Goal: Task Accomplishment & Management: Complete application form

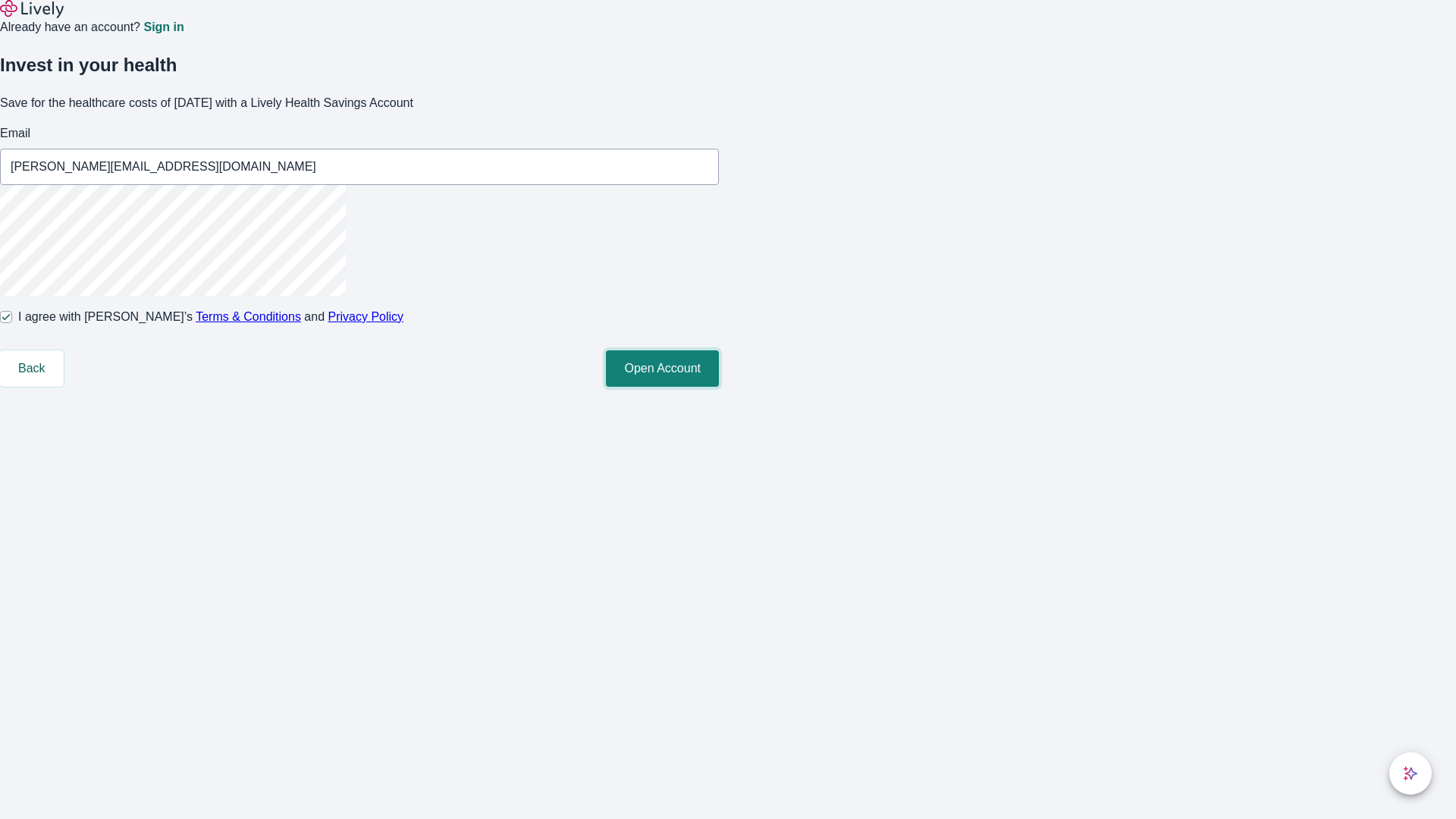
click at [719, 387] on button "Open Account" at bounding box center [662, 368] width 113 height 36
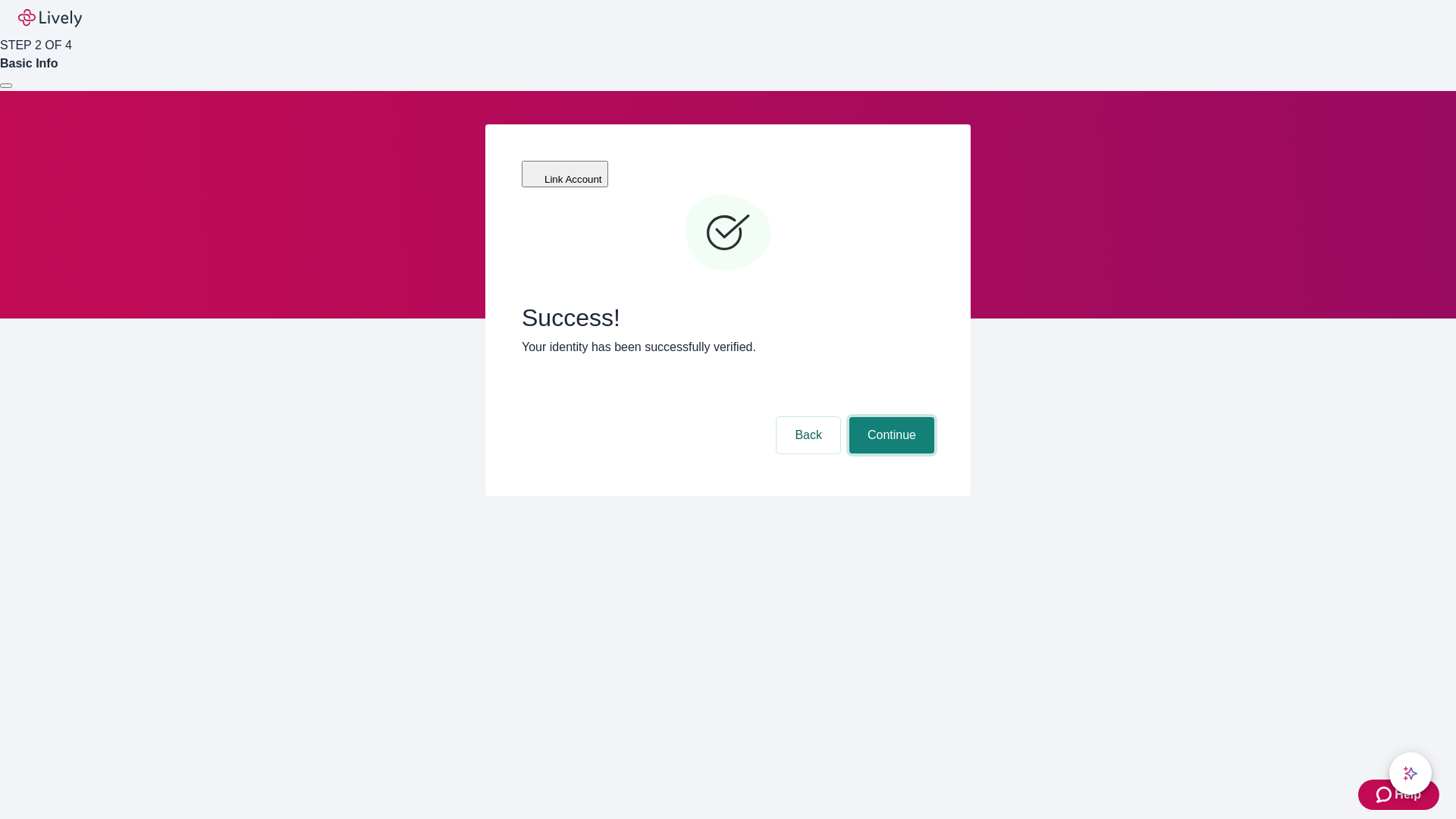
click at [890, 417] on button "Continue" at bounding box center [892, 435] width 85 height 36
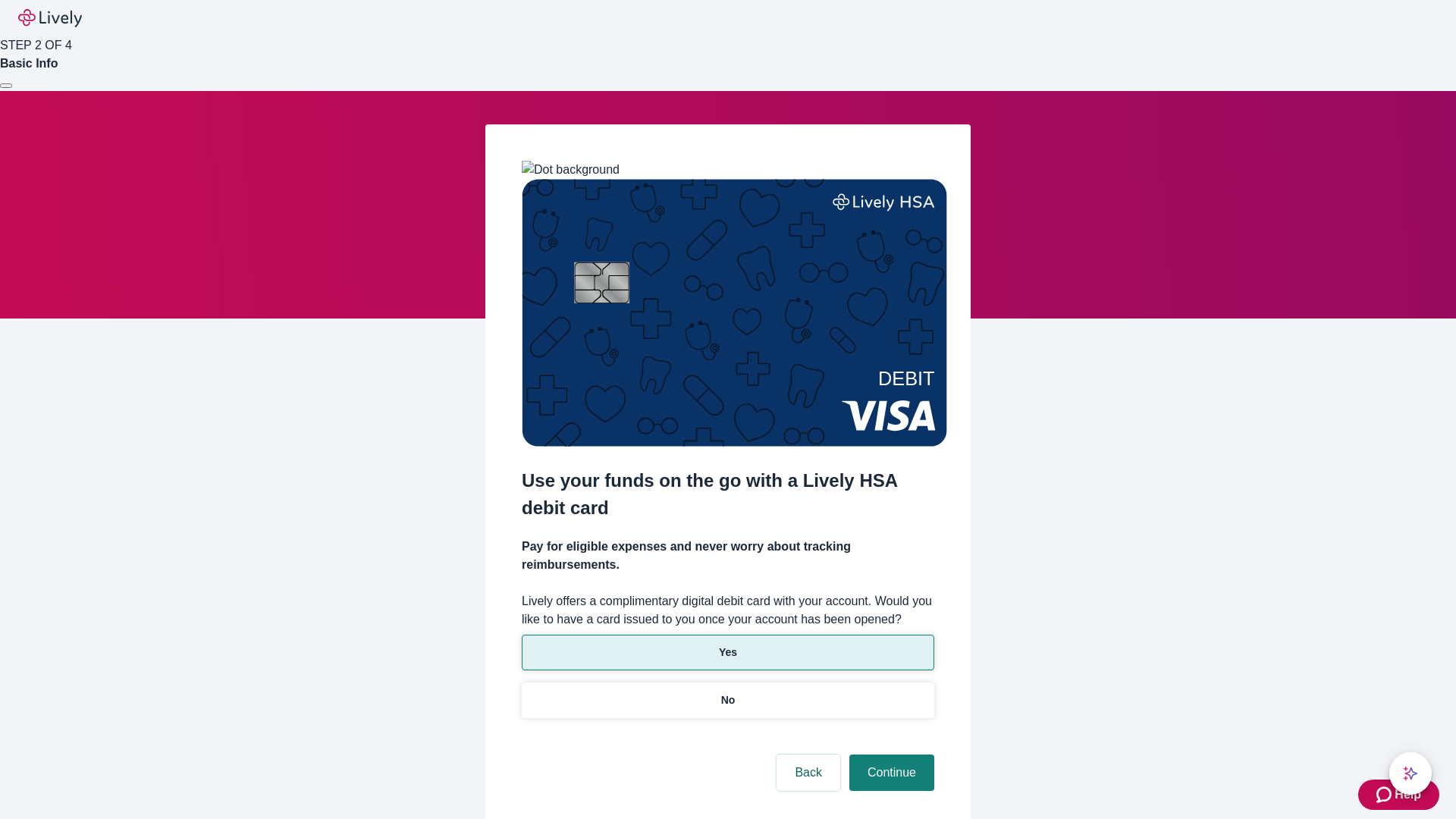
click at [727, 645] on p "Yes" at bounding box center [728, 652] width 19 height 16
click at [890, 755] on button "Continue" at bounding box center [892, 773] width 85 height 36
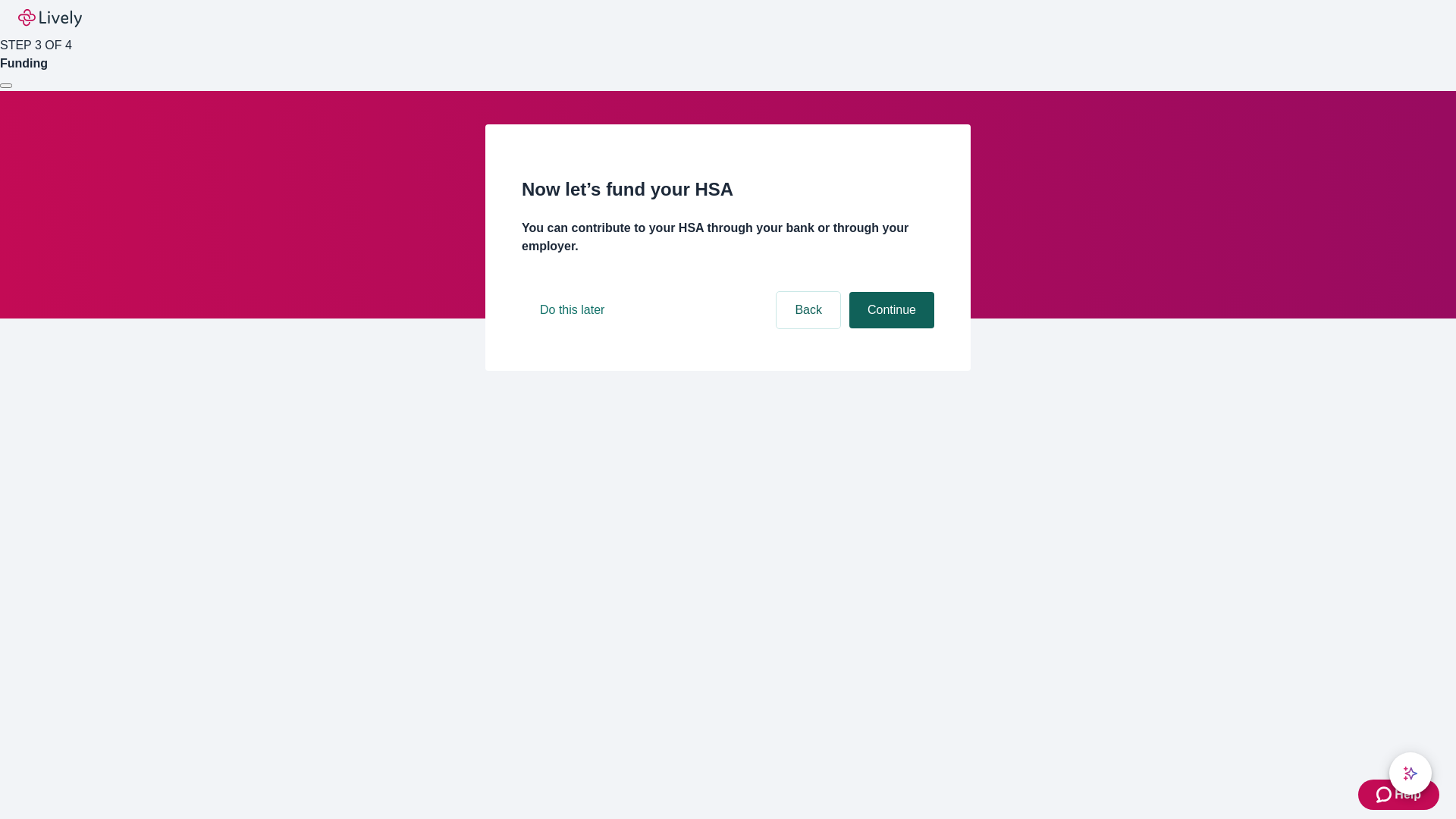
click at [890, 329] on button "Continue" at bounding box center [892, 310] width 85 height 36
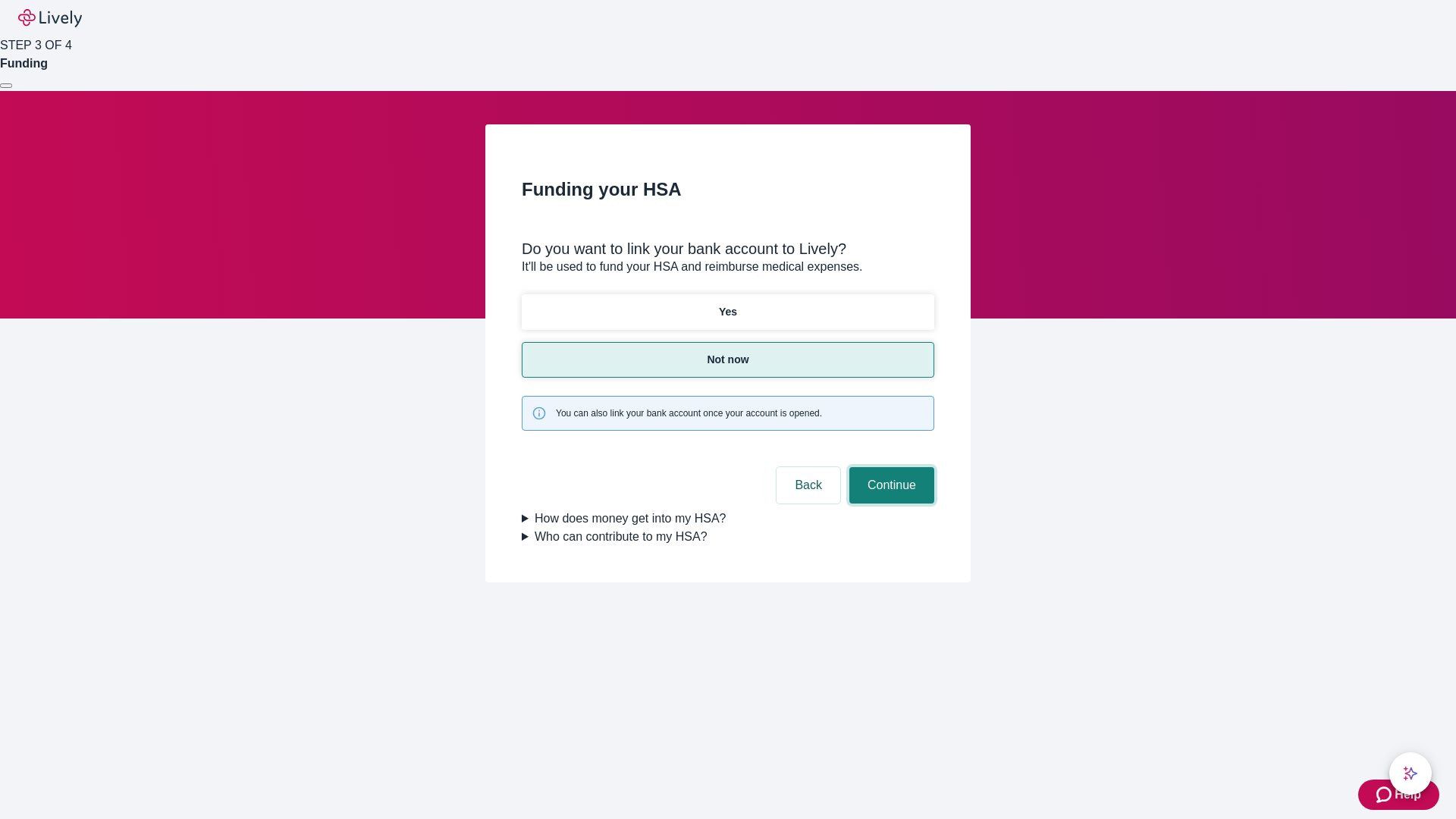
click at [890, 467] on button "Continue" at bounding box center [892, 485] width 85 height 36
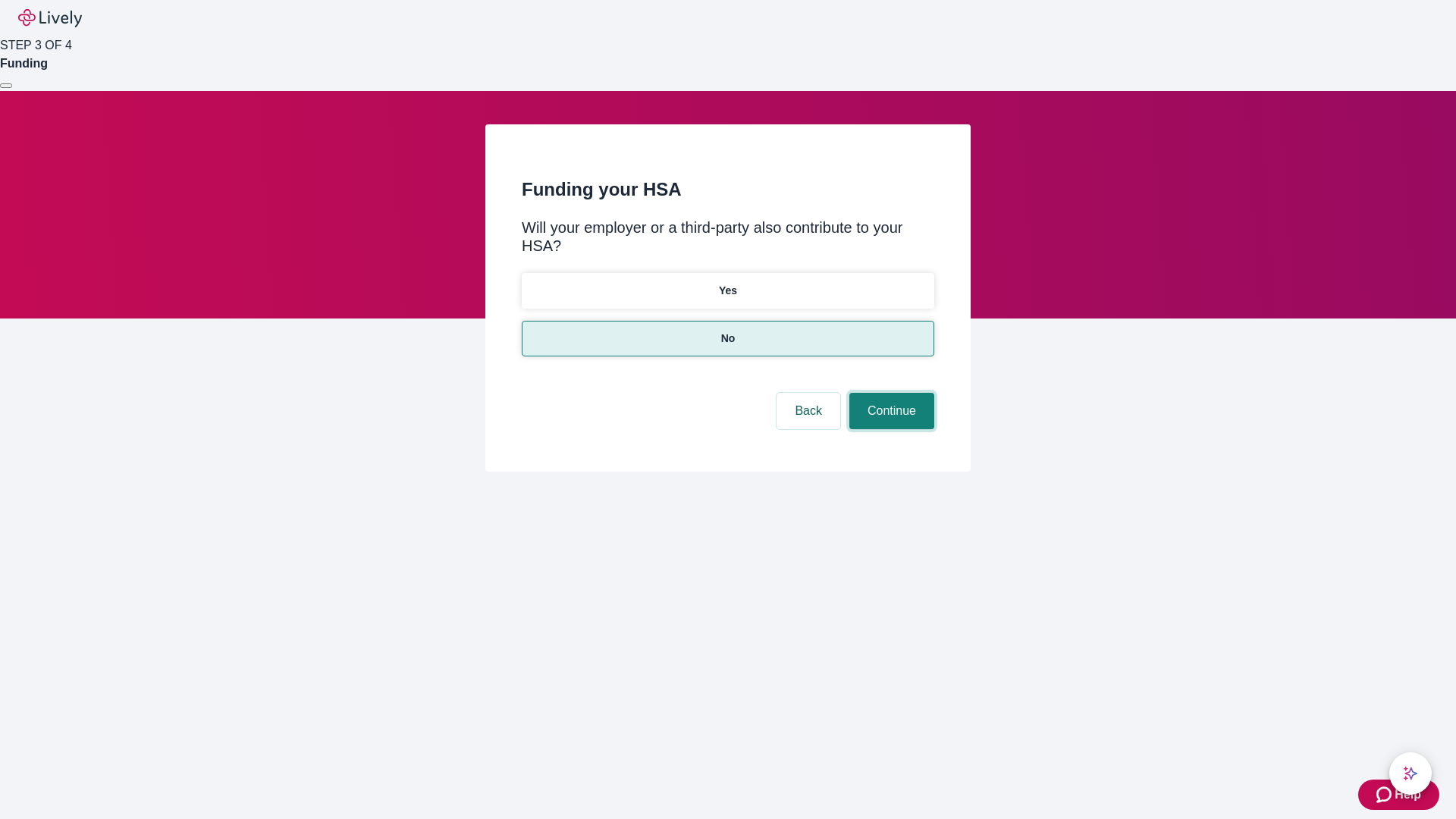
click at [890, 393] on button "Continue" at bounding box center [892, 411] width 85 height 36
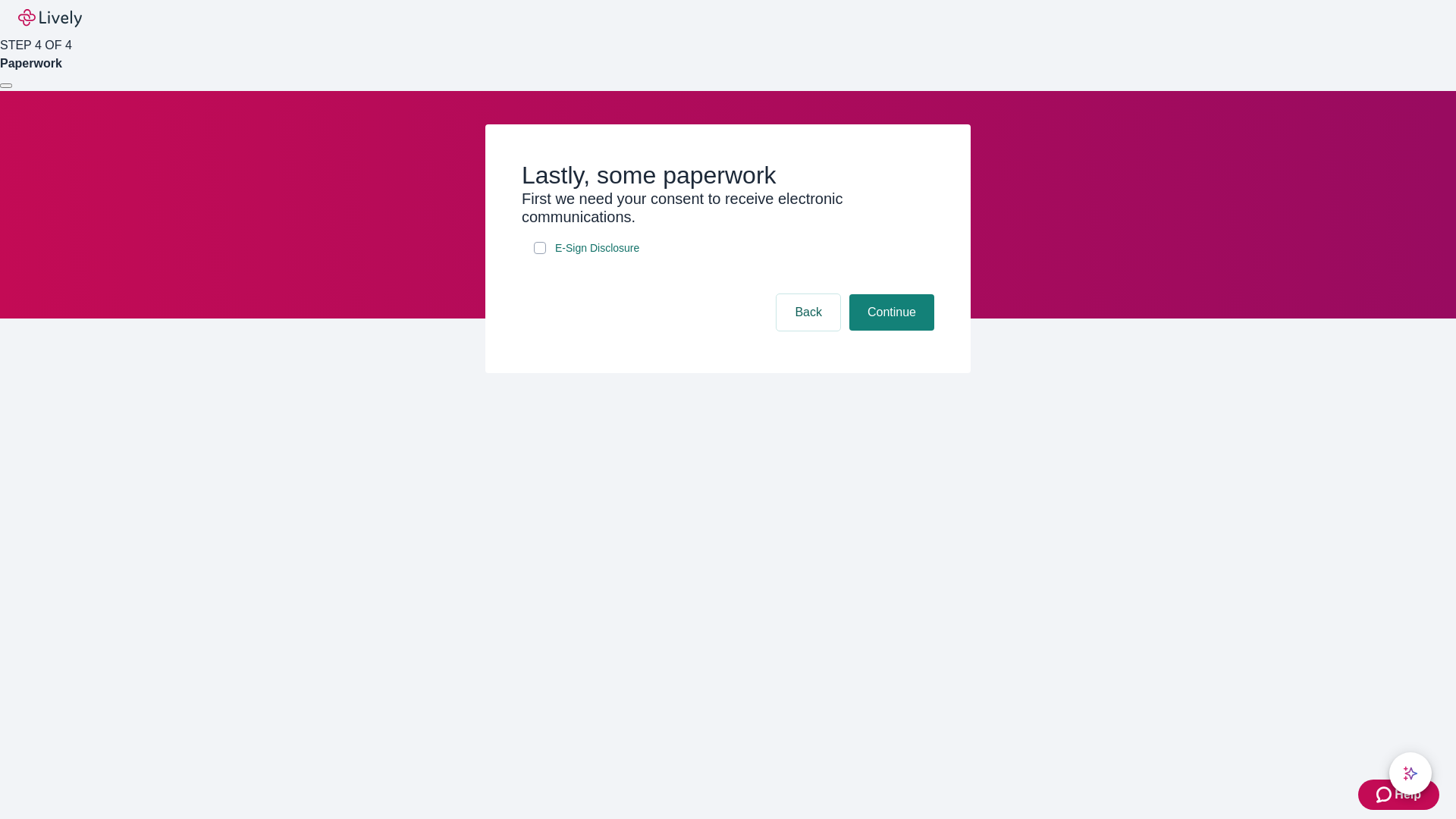
click at [540, 254] on input "E-Sign Disclosure" at bounding box center [539, 248] width 12 height 12
checkbox input "true"
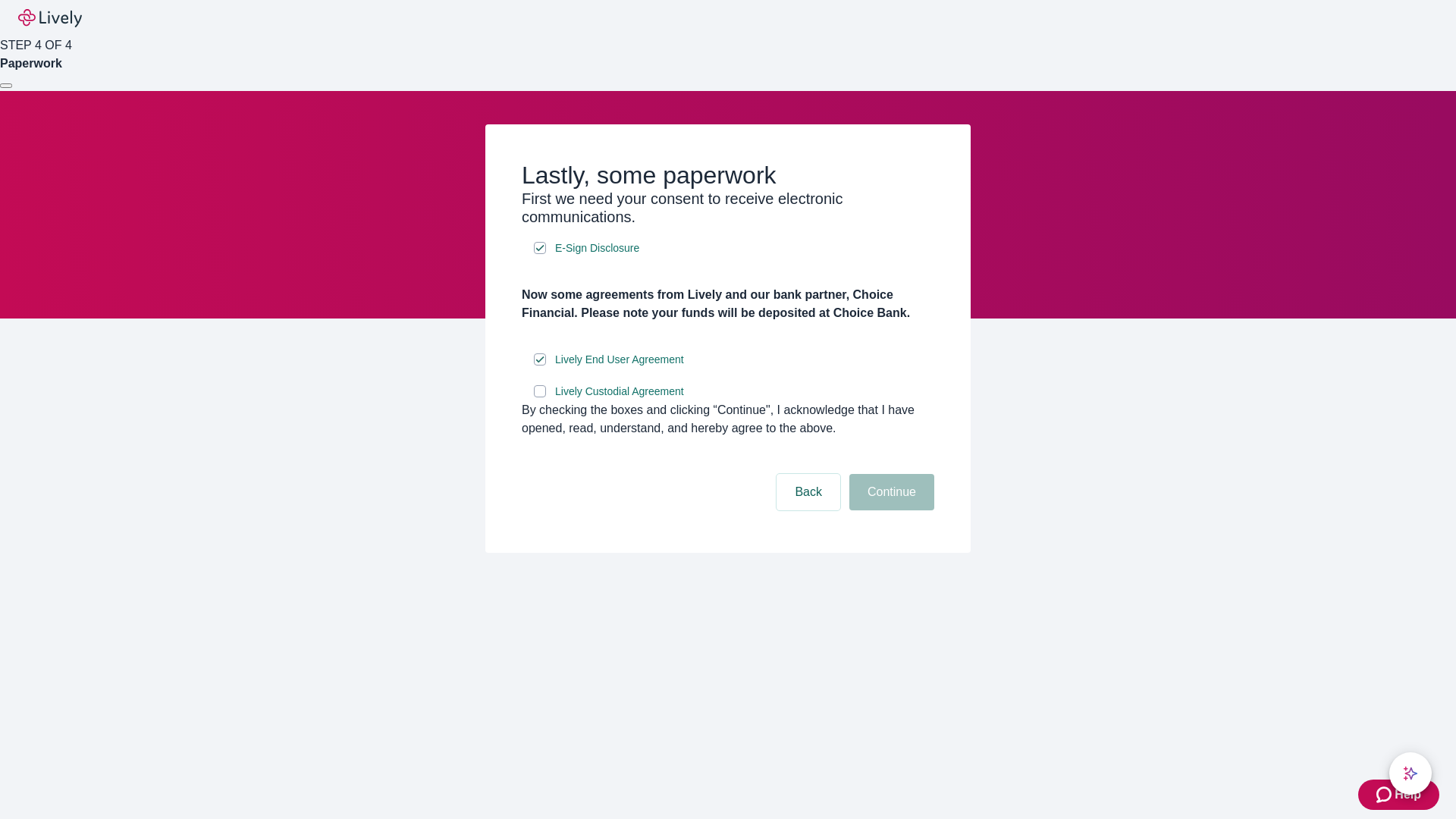
click at [540, 398] on input "Lively Custodial Agreement" at bounding box center [539, 391] width 12 height 12
checkbox input "true"
click at [890, 511] on button "Continue" at bounding box center [892, 491] width 85 height 36
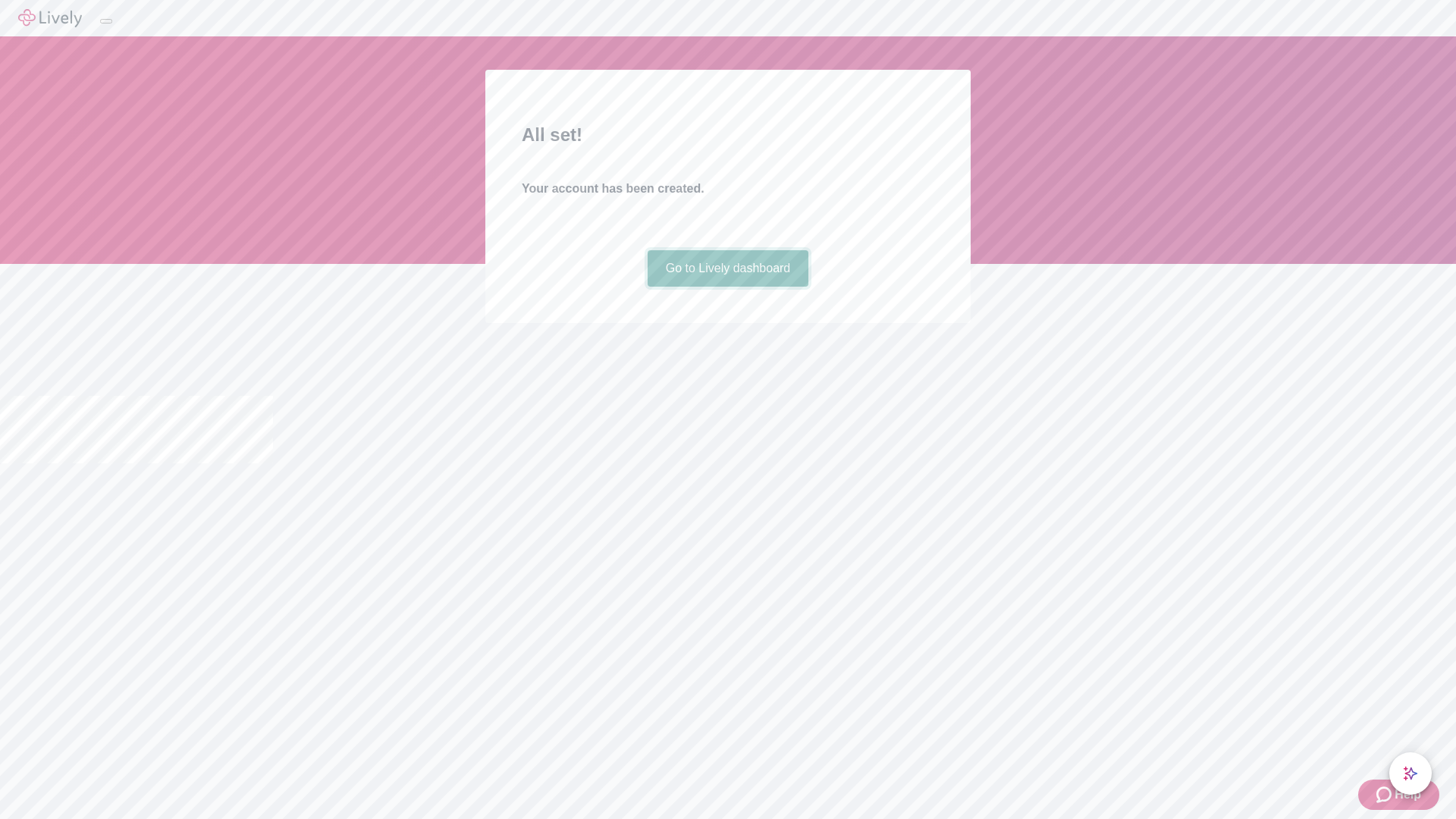
click at [727, 287] on link "Go to Lively dashboard" at bounding box center [728, 268] width 162 height 36
